Goal: Task Accomplishment & Management: Manage account settings

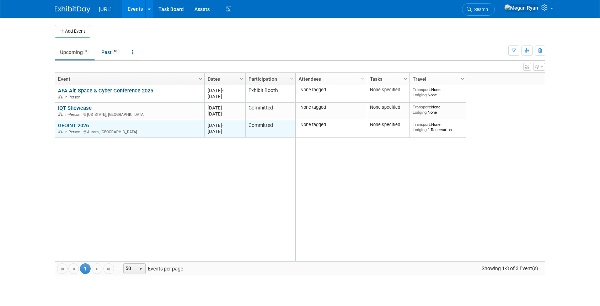
click at [82, 124] on link "GEOINT 2026" at bounding box center [73, 125] width 31 height 6
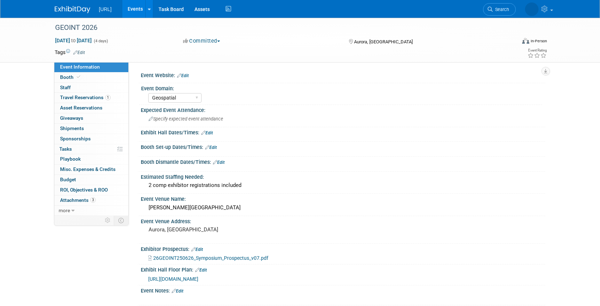
select select "Geospatial"
click at [81, 78] on span "Booth" at bounding box center [71, 77] width 22 height 6
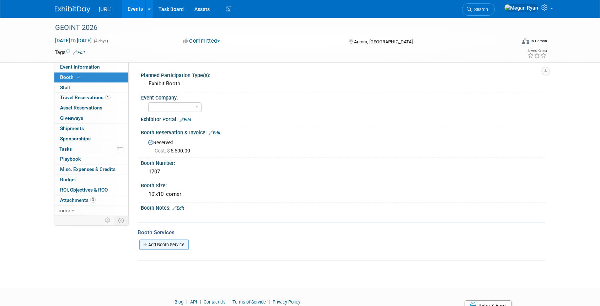
click at [150, 245] on link "Add Booth Service" at bounding box center [163, 244] width 49 height 10
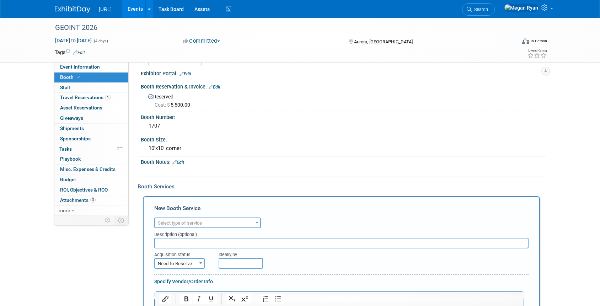
scroll to position [72, 0]
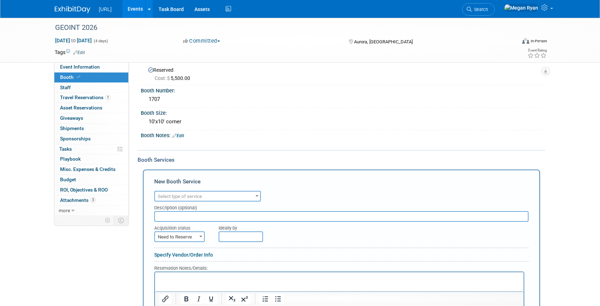
click at [186, 193] on span "Select type of service" at bounding box center [207, 196] width 105 height 10
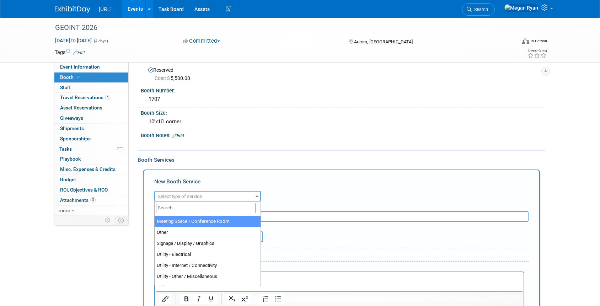
scroll to position [182, 0]
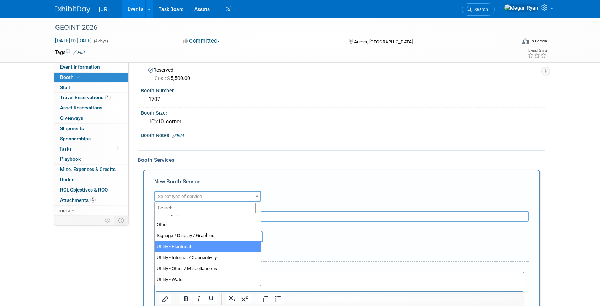
click at [82, 261] on div "Event Information Event Info Booth Booth 0 Staff 0 Staff 1 Travel Reservations …" at bounding box center [299, 162] width 501 height 435
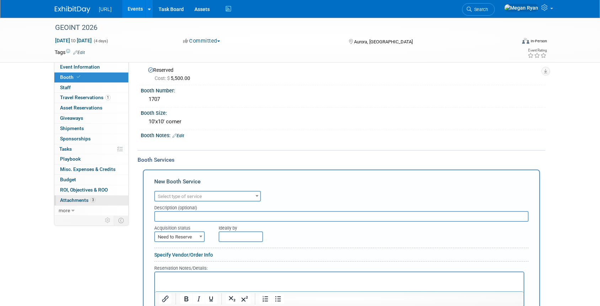
click at [83, 198] on span "Attachments 3" at bounding box center [78, 200] width 36 height 6
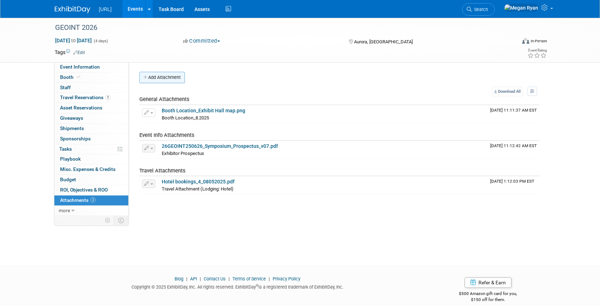
click at [155, 76] on button "Add Attachment" at bounding box center [161, 77] width 45 height 11
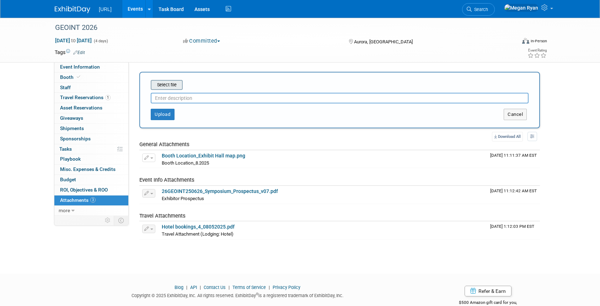
click at [162, 82] on input "file" at bounding box center [139, 85] width 85 height 9
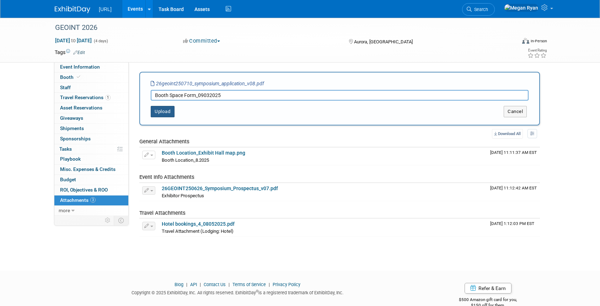
type input "Booth Space Form_09032025"
click at [157, 112] on button "Upload" at bounding box center [163, 111] width 24 height 11
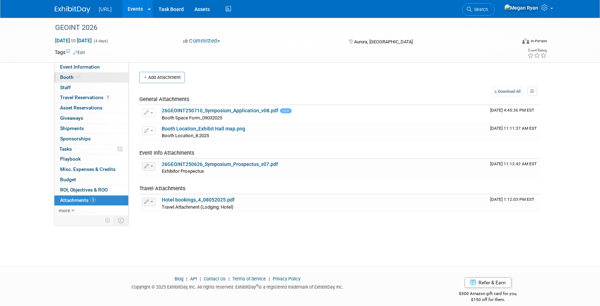
click at [81, 80] on link "Booth" at bounding box center [91, 77] width 74 height 10
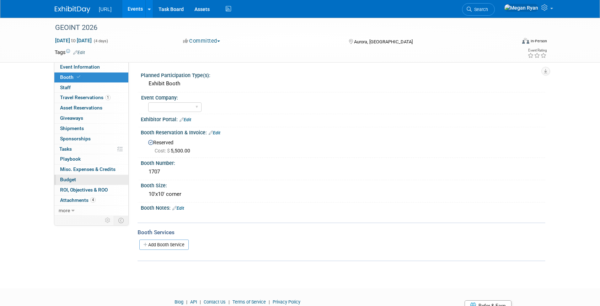
click at [76, 177] on link "Budget" at bounding box center [91, 180] width 74 height 10
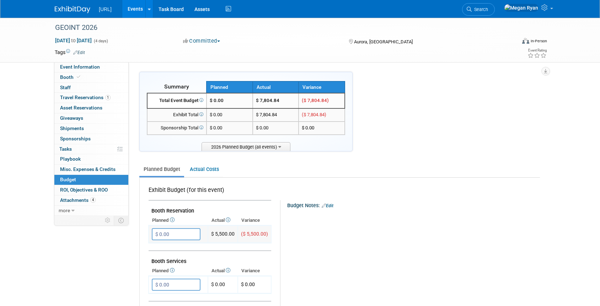
click at [177, 234] on input "$ 0.00" at bounding box center [176, 234] width 49 height 12
type input "$ 5,500.00"
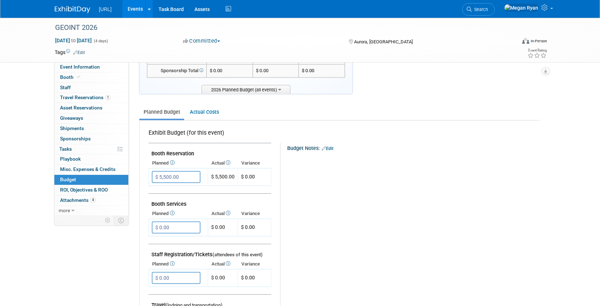
scroll to position [58, 0]
